Goal: Check status: Check status

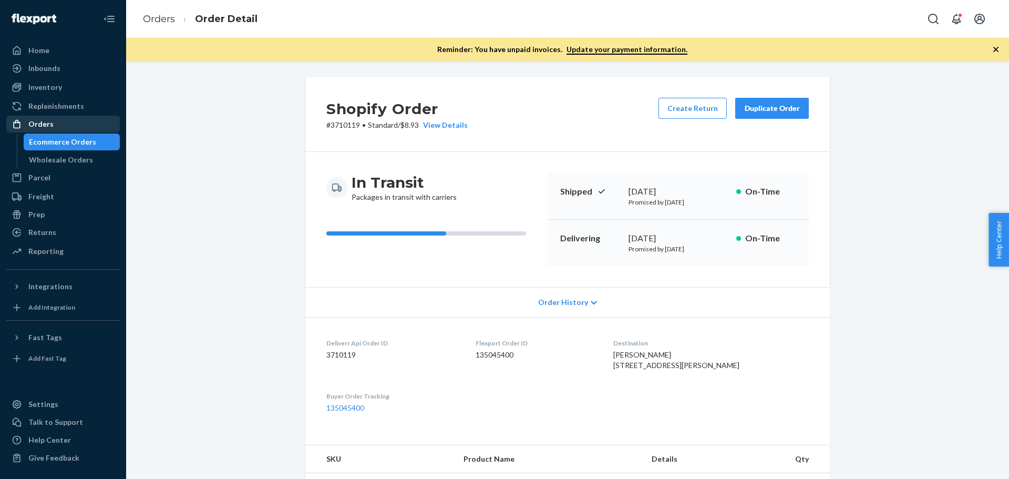
scroll to position [53, 0]
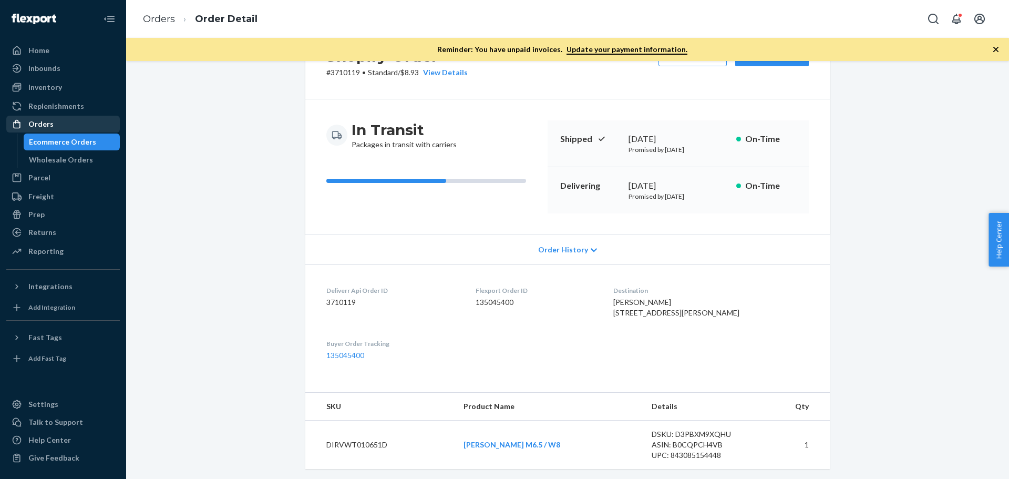
click at [71, 122] on div "Orders" at bounding box center [62, 124] width 111 height 15
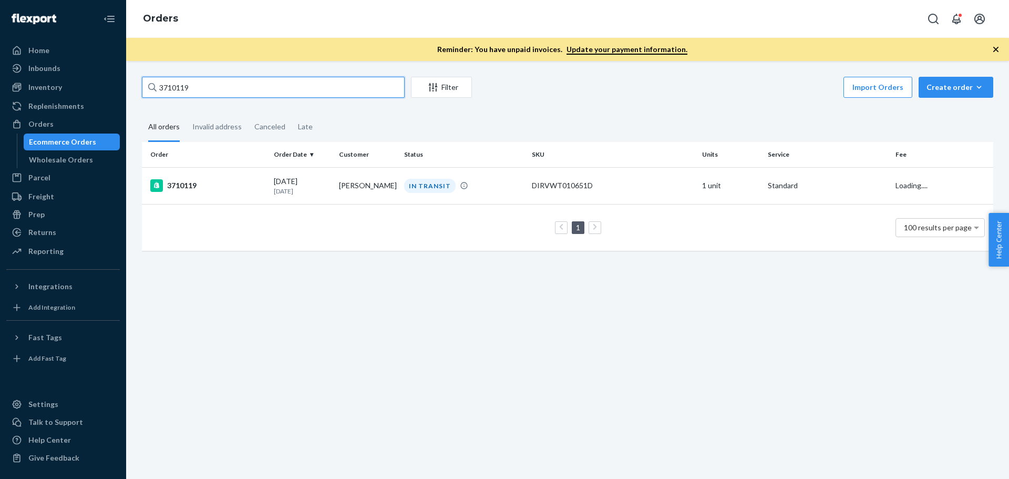
drag, startPoint x: 207, startPoint y: 88, endPoint x: 130, endPoint y: 88, distance: 76.7
click at [130, 88] on div "3710119 Filter Import Orders Create order Ecommerce order Removal order All ord…" at bounding box center [567, 270] width 883 height 418
paste input "681217"
type input "3681217"
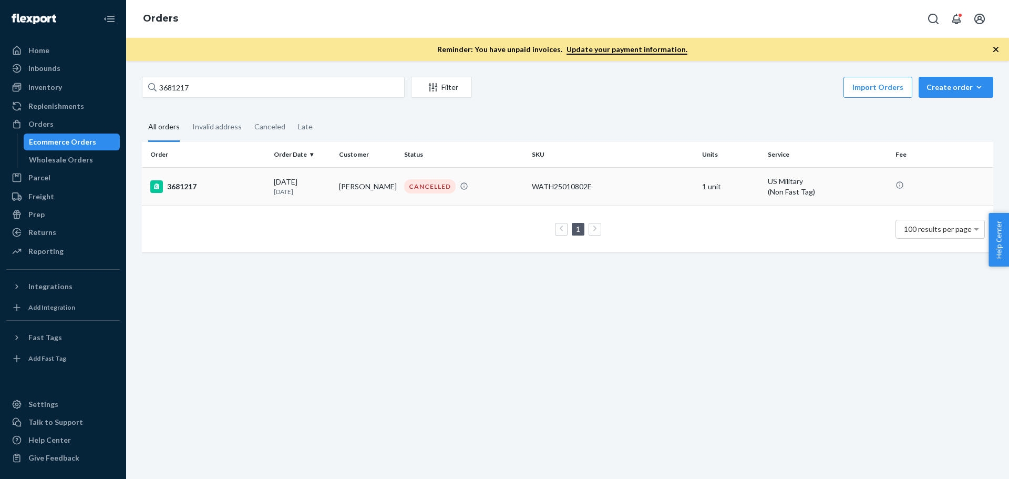
click at [184, 184] on div "3681217" at bounding box center [207, 186] width 115 height 13
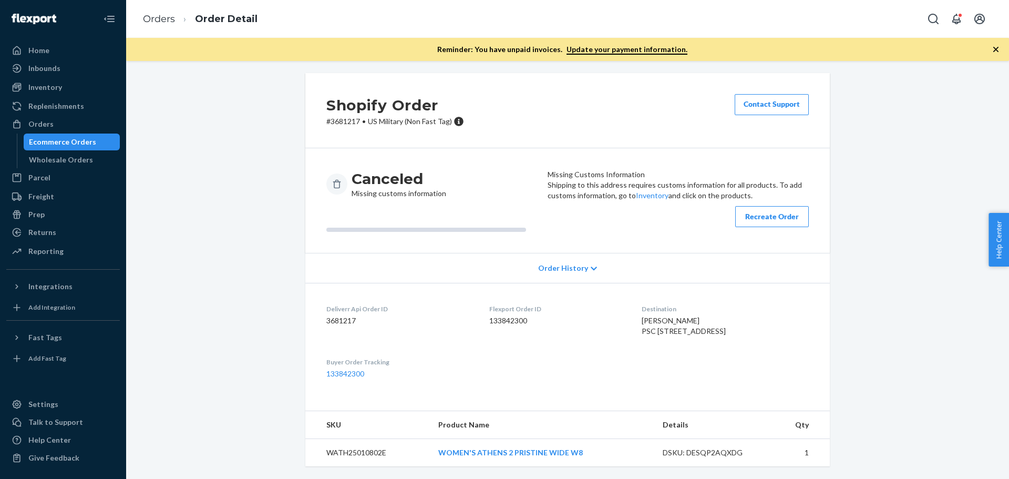
scroll to position [59, 0]
click at [482, 452] on link "WOMEN'S ATHENS 2 PRISTINE WIDE W8" at bounding box center [510, 452] width 145 height 9
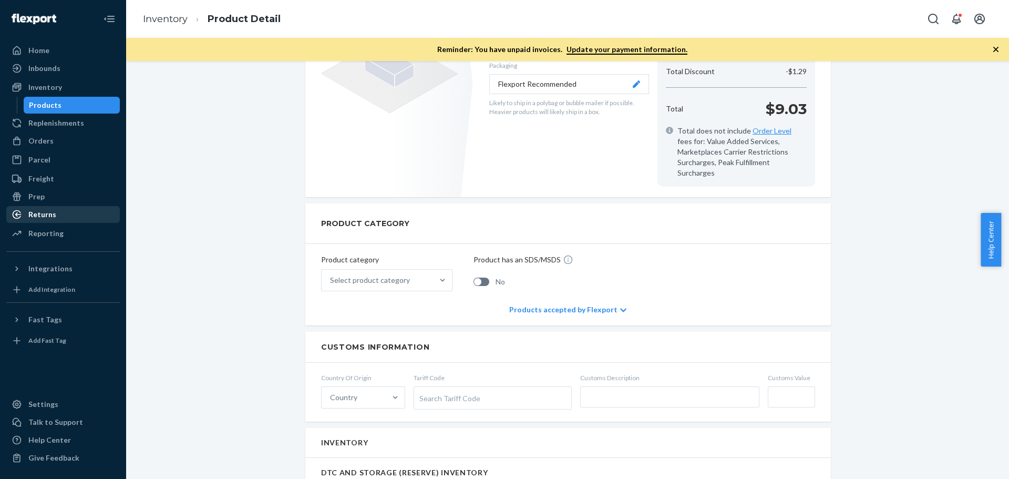
scroll to position [315, 0]
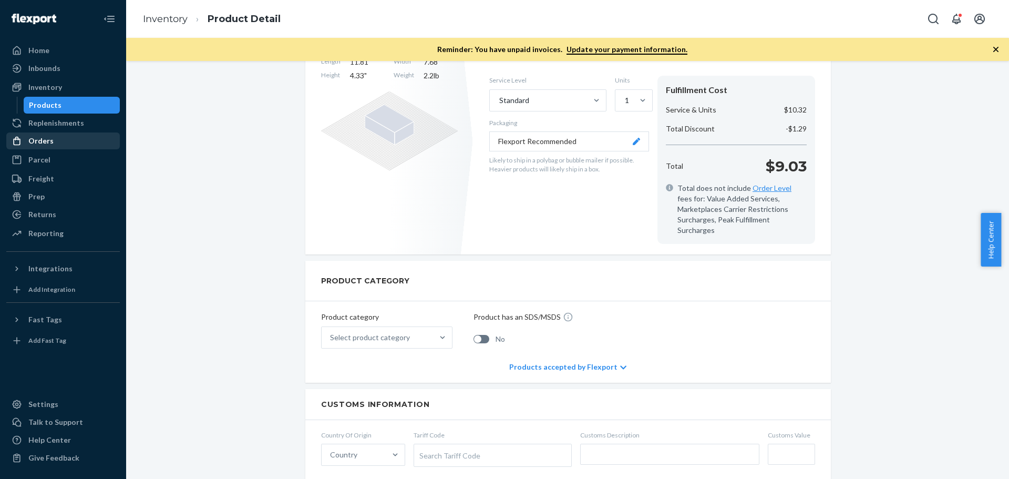
drag, startPoint x: 54, startPoint y: 142, endPoint x: 80, endPoint y: 142, distance: 25.8
click at [54, 142] on div "Orders" at bounding box center [62, 140] width 111 height 15
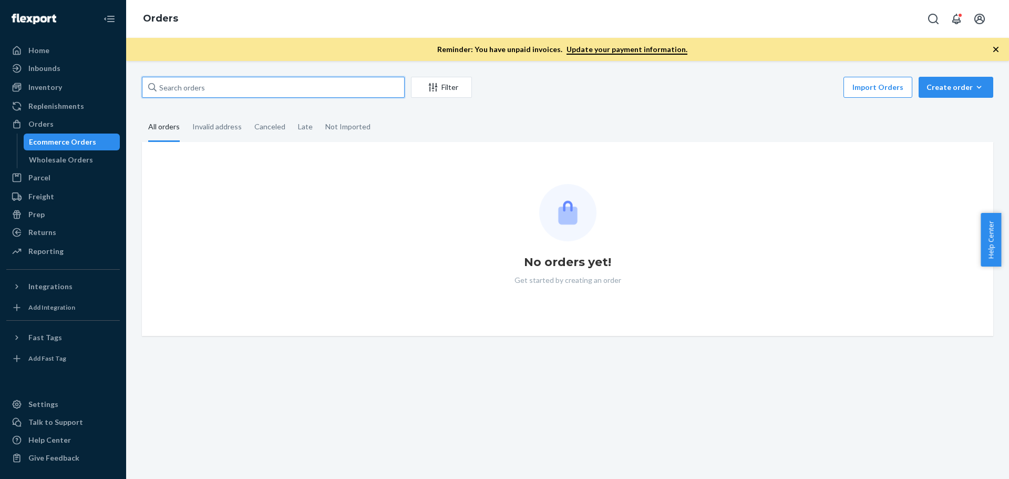
click at [250, 86] on input "text" at bounding box center [273, 87] width 263 height 21
paste input "3681217"
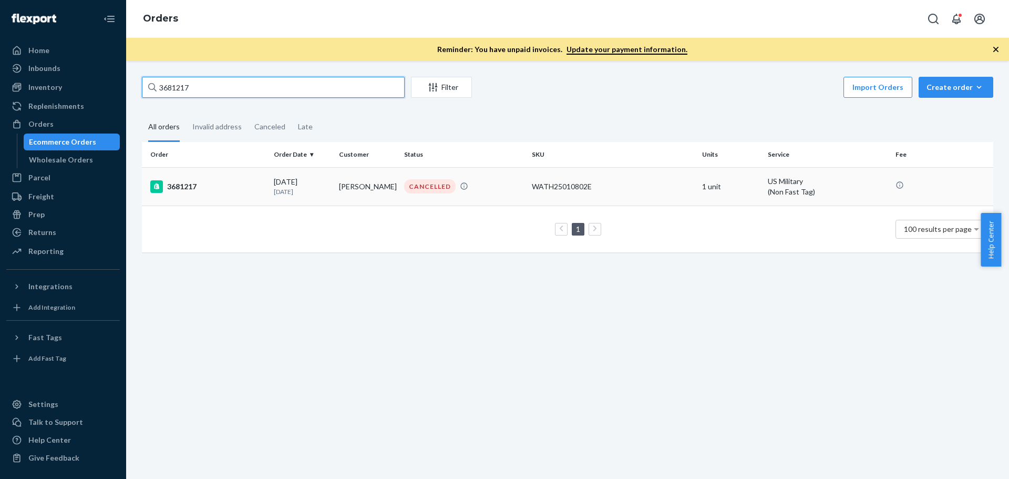
type input "3681217"
click at [182, 187] on div "3681217" at bounding box center [207, 186] width 115 height 13
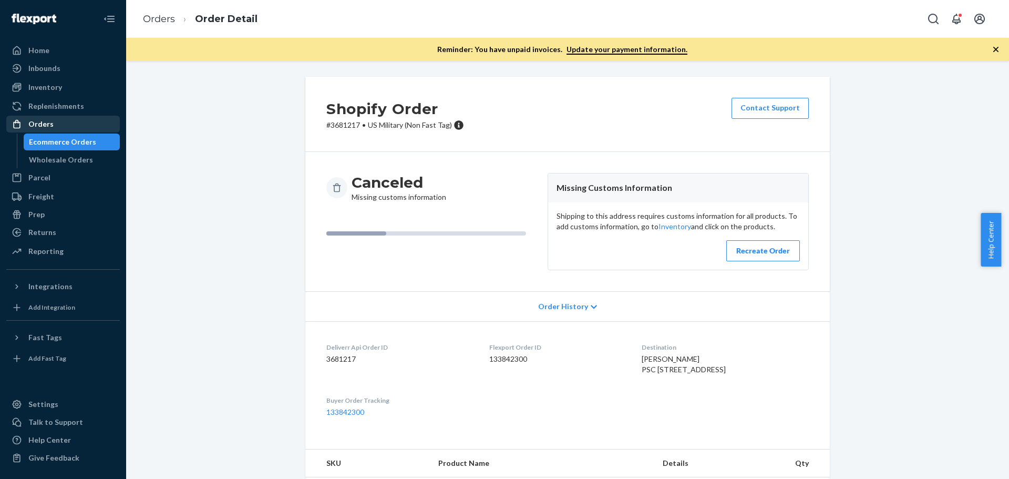
drag, startPoint x: 39, startPoint y: 126, endPoint x: 58, endPoint y: 123, distance: 19.7
click at [39, 126] on div "Orders" at bounding box center [40, 124] width 25 height 11
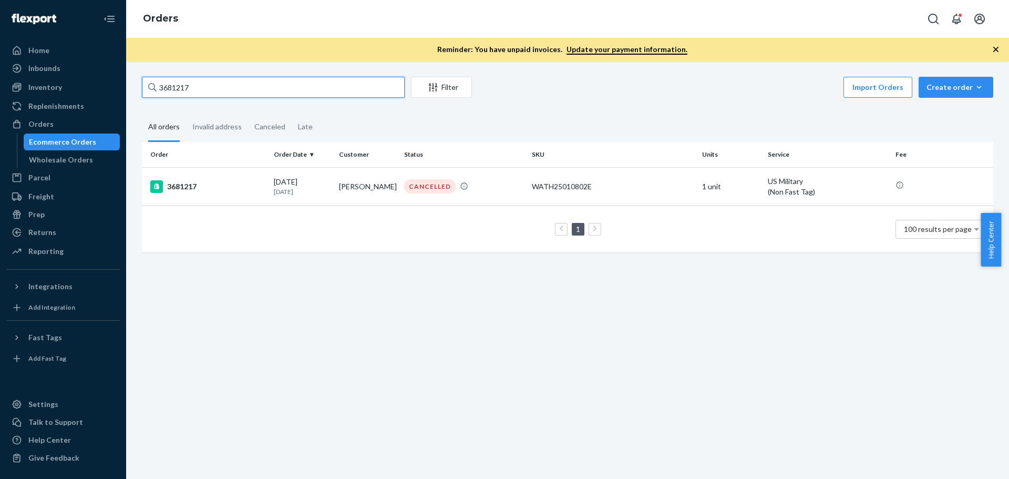
click at [176, 91] on input "3681217" at bounding box center [273, 87] width 263 height 21
paste input "[PERSON_NAME]"
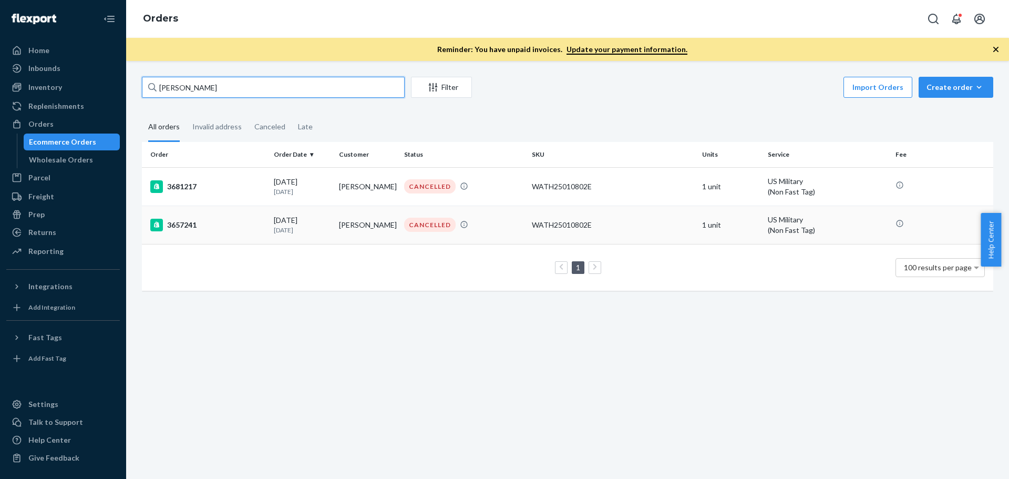
type input "[PERSON_NAME]"
click at [185, 223] on div "3657241" at bounding box center [207, 225] width 115 height 13
